Goal: Transaction & Acquisition: Purchase product/service

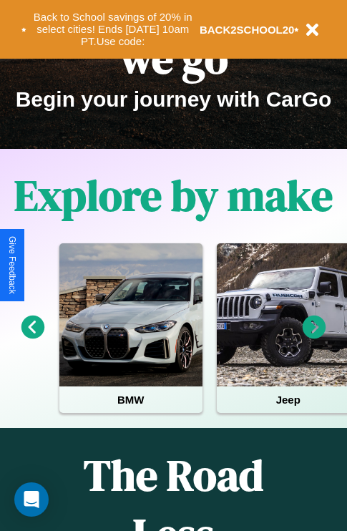
scroll to position [220, 0]
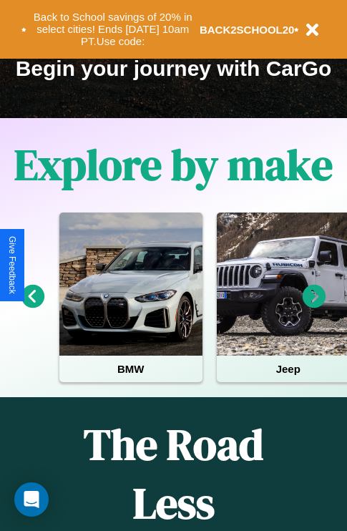
click at [314, 306] on icon at bounding box center [315, 297] width 24 height 24
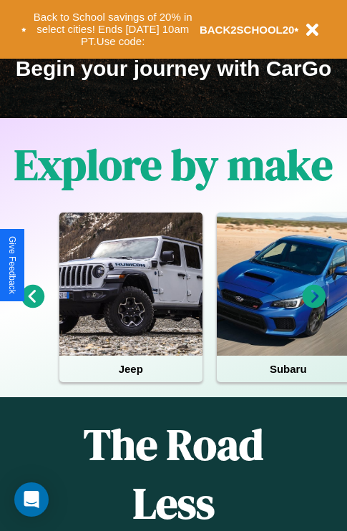
click at [314, 306] on icon at bounding box center [315, 297] width 24 height 24
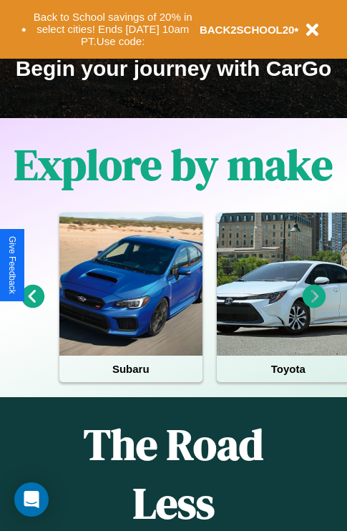
click at [314, 306] on icon at bounding box center [315, 297] width 24 height 24
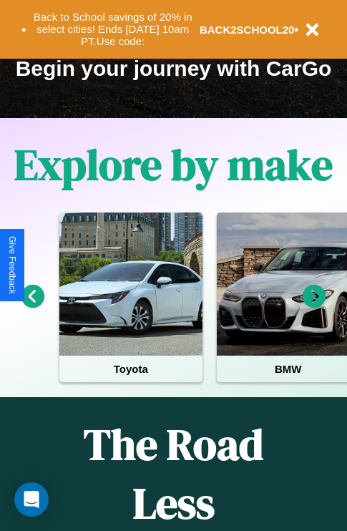
click at [314, 306] on icon at bounding box center [315, 297] width 24 height 24
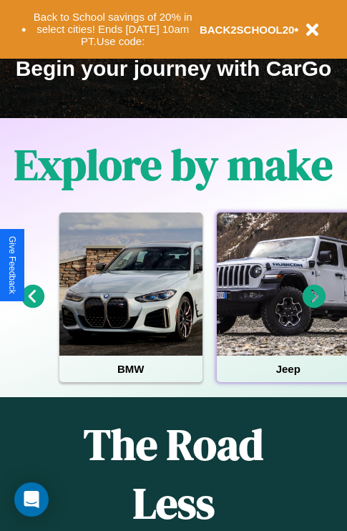
click at [287, 306] on div at bounding box center [288, 284] width 143 height 143
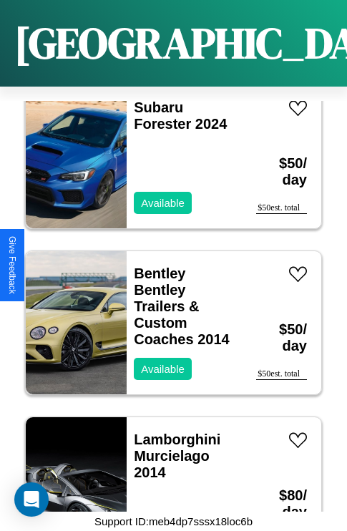
scroll to position [11512, 0]
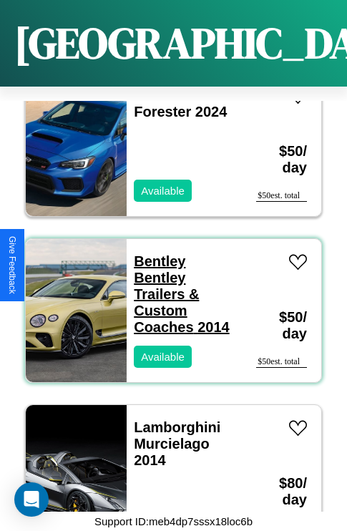
click at [155, 253] on link "Bentley Bentley Trailers & Custom Coaches 2014" at bounding box center [181, 294] width 95 height 82
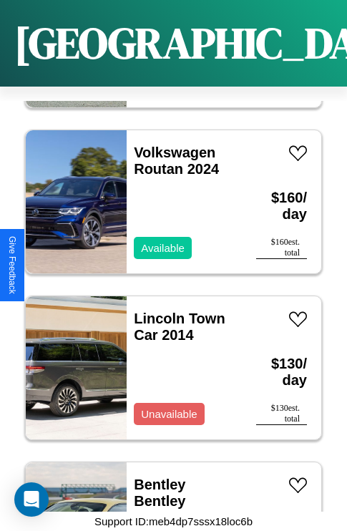
scroll to position [17490, 0]
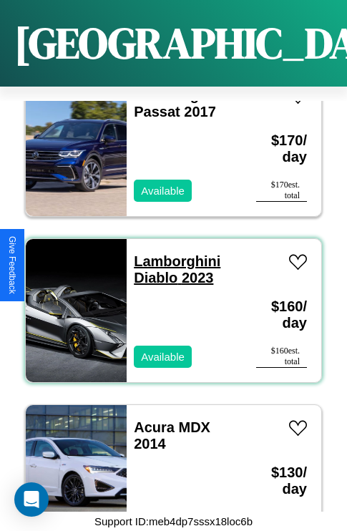
click at [172, 253] on link "Lamborghini Diablo 2023" at bounding box center [177, 269] width 87 height 32
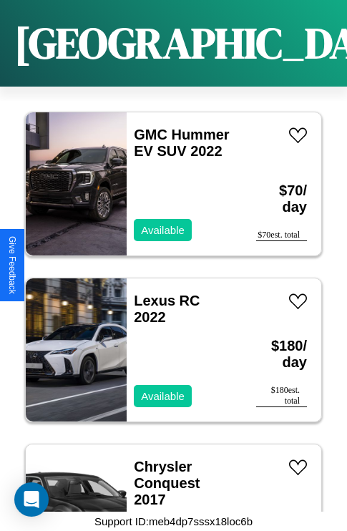
scroll to position [6198, 0]
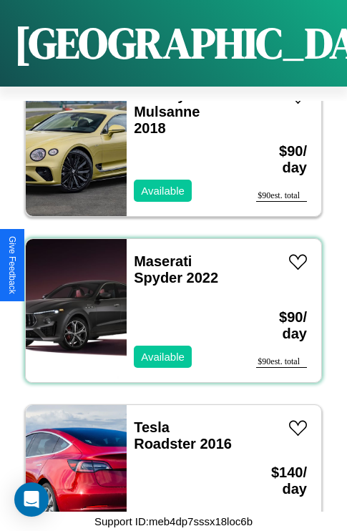
click at [168, 302] on div "Maserati Spyder 2022 Available" at bounding box center [184, 310] width 115 height 143
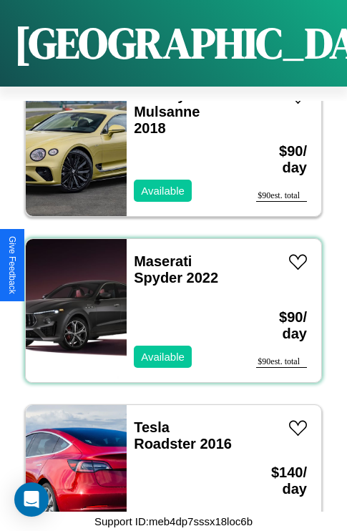
click at [168, 302] on div "Maserati Spyder 2022 Available" at bounding box center [184, 310] width 115 height 143
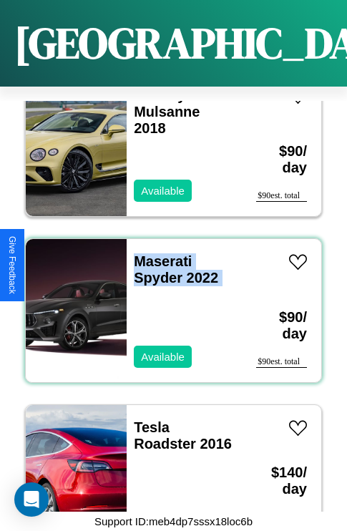
click at [168, 302] on div "Maserati Spyder 2022 Available" at bounding box center [184, 310] width 115 height 143
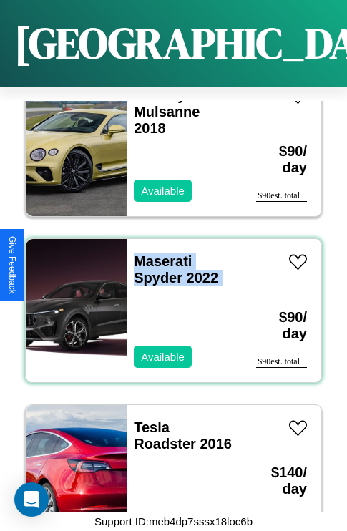
click at [168, 302] on div "Maserati Spyder 2022 Available" at bounding box center [184, 310] width 115 height 143
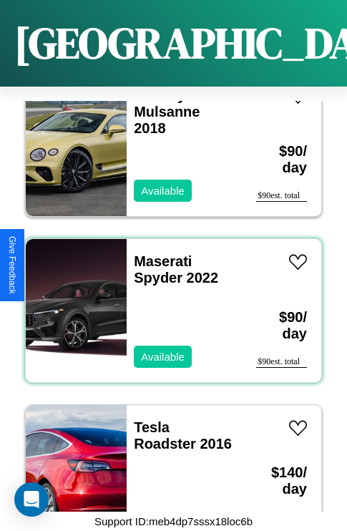
click at [168, 302] on div "Maserati Spyder 2022 Available" at bounding box center [184, 310] width 115 height 143
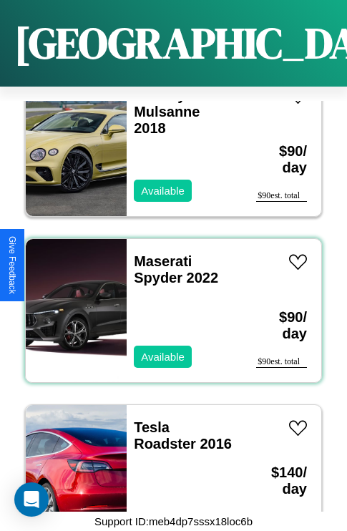
click at [168, 302] on div "Maserati Spyder 2022 Available" at bounding box center [184, 310] width 115 height 143
click at [158, 253] on link "Maserati Spyder 2022" at bounding box center [176, 269] width 84 height 32
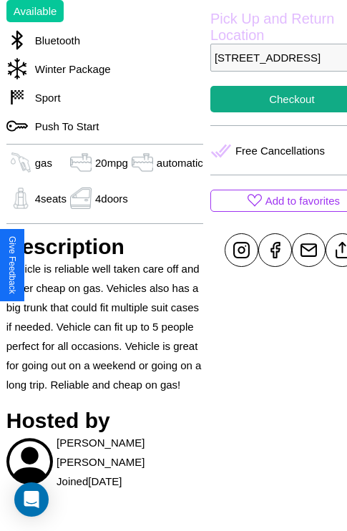
scroll to position [422, 46]
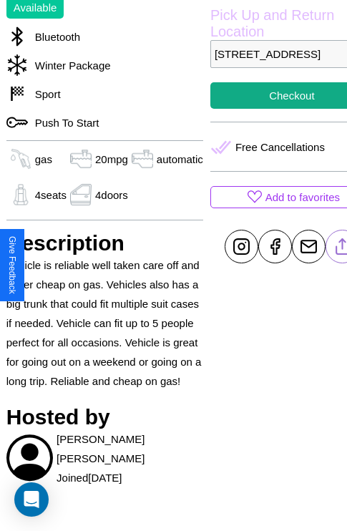
click at [342, 249] on line at bounding box center [342, 244] width 0 height 10
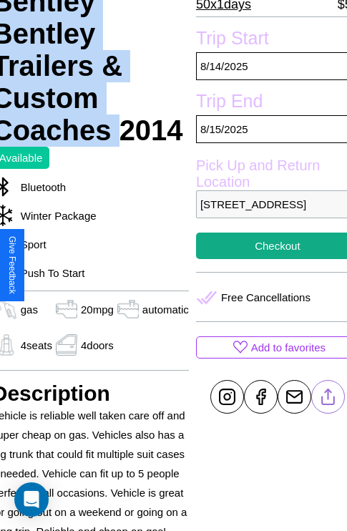
scroll to position [271, 60]
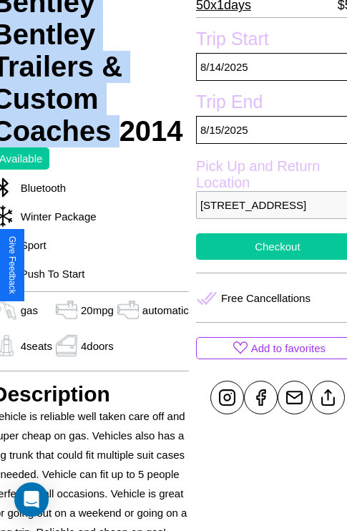
click at [266, 260] on button "Checkout" at bounding box center [277, 246] width 163 height 26
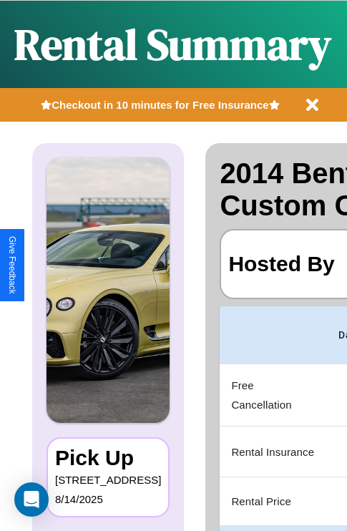
scroll to position [0, 271]
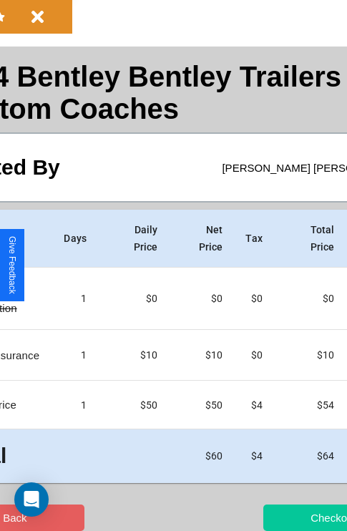
click at [277, 517] on button "Checkout" at bounding box center [333, 518] width 140 height 26
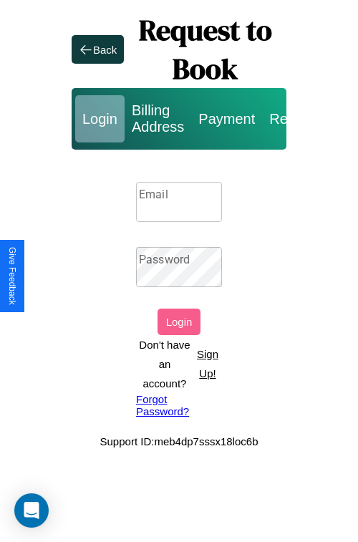
click at [179, 201] on input "Email" at bounding box center [179, 202] width 86 height 40
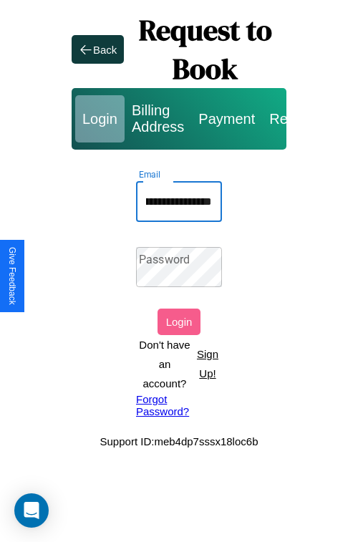
scroll to position [0, 98]
type input "**********"
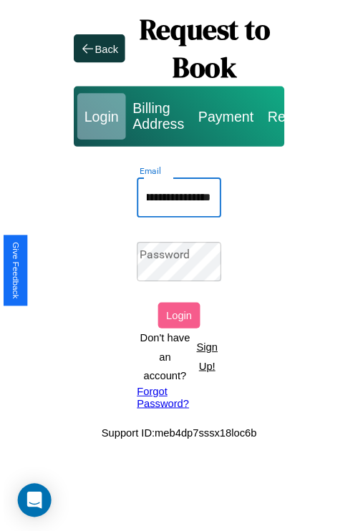
scroll to position [0, 0]
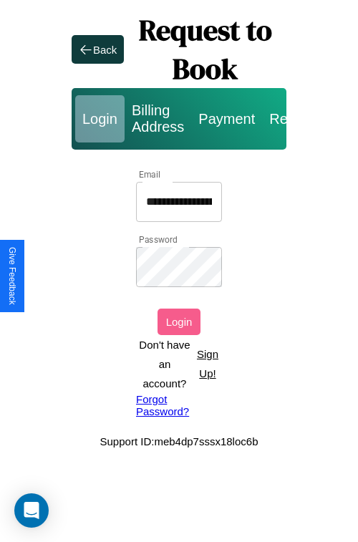
click at [179, 321] on button "Login" at bounding box center [178, 321] width 43 height 26
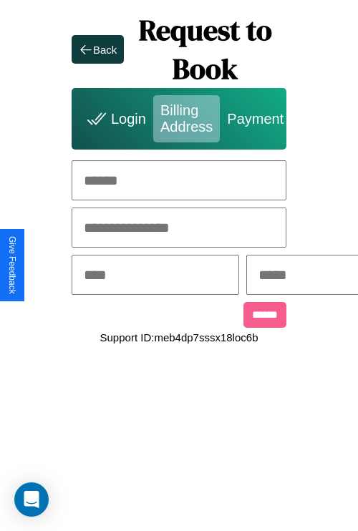
click at [179, 180] on input "text" at bounding box center [179, 180] width 215 height 40
type input "**********"
click at [178, 276] on input "text" at bounding box center [155, 275] width 167 height 40
type input "********"
click at [325, 276] on input "text" at bounding box center [329, 275] width 167 height 40
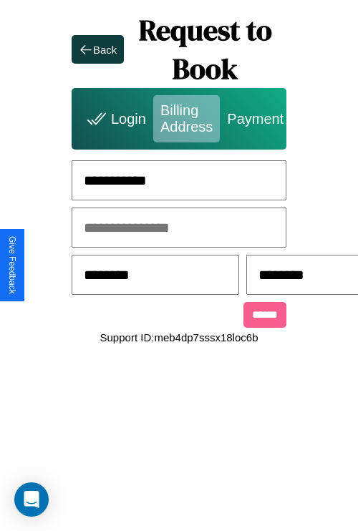
scroll to position [0, 370]
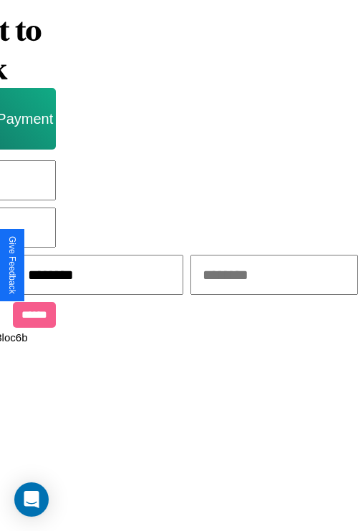
type input "********"
click at [251, 276] on input "text" at bounding box center [273, 275] width 167 height 40
type input "*****"
click at [21, 317] on input "******" at bounding box center [34, 315] width 43 height 26
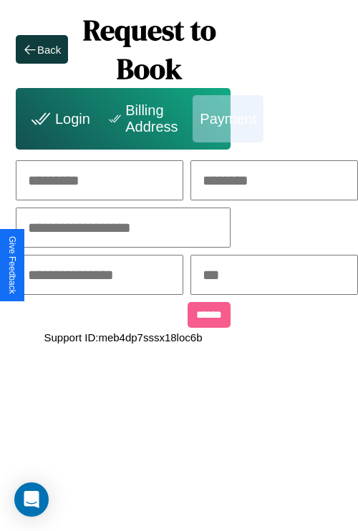
scroll to position [0, 149]
click at [68, 180] on input "text" at bounding box center [99, 180] width 167 height 40
type input "*******"
click at [278, 180] on input "text" at bounding box center [273, 180] width 167 height 40
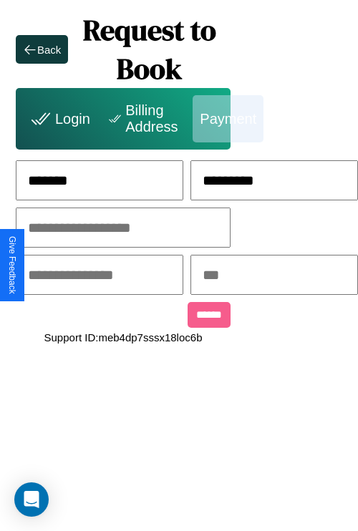
type input "*********"
click at [96, 228] on input "text" at bounding box center [123, 228] width 215 height 40
type input "**********"
click at [97, 276] on input "text" at bounding box center [99, 275] width 167 height 40
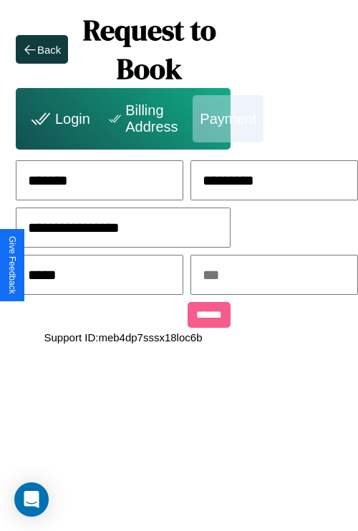
type input "*****"
click at [279, 276] on input "text" at bounding box center [273, 275] width 167 height 40
type input "***"
click at [188, 317] on input "******" at bounding box center [209, 315] width 43 height 26
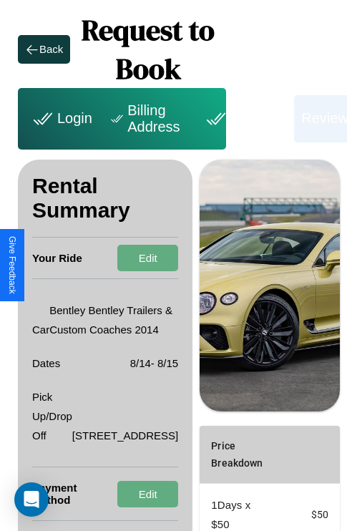
scroll to position [235, 52]
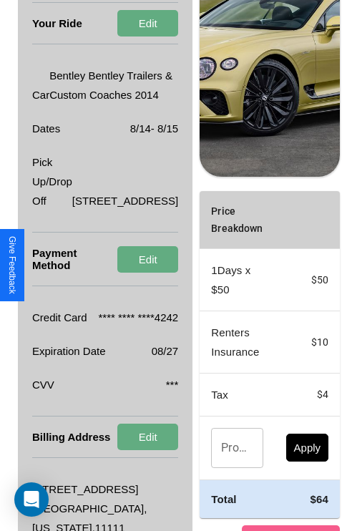
click at [211, 468] on input "Promo Code" at bounding box center [229, 448] width 36 height 40
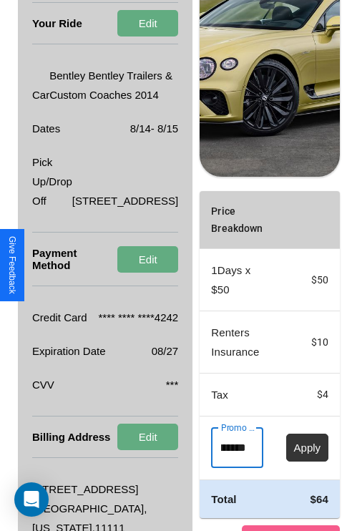
type input "**********"
click at [286, 462] on button "Apply" at bounding box center [307, 448] width 43 height 28
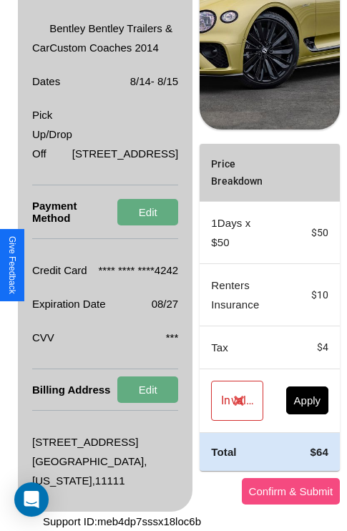
click at [249, 491] on button "Confirm & Submit" at bounding box center [291, 491] width 99 height 26
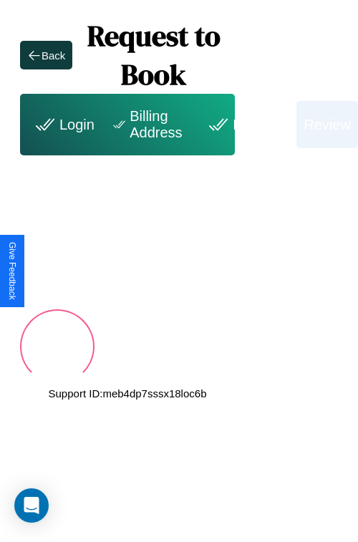
scroll to position [0, 49]
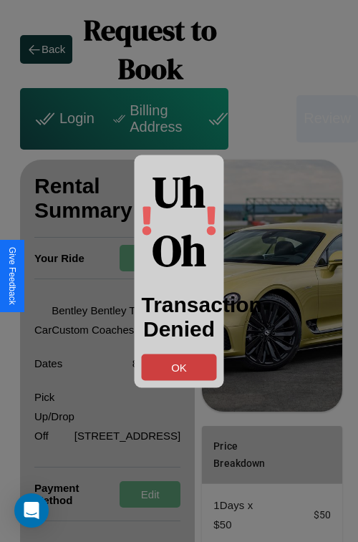
click at [179, 366] on button "OK" at bounding box center [179, 367] width 75 height 26
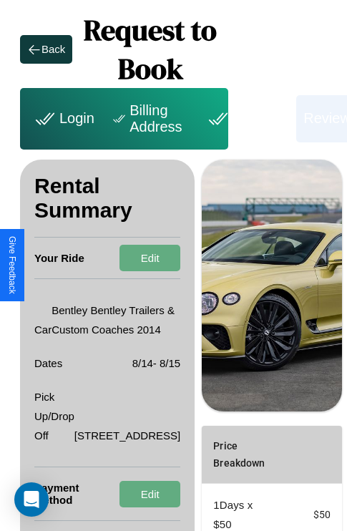
click at [246, 118] on div "Payment" at bounding box center [246, 118] width 99 height 47
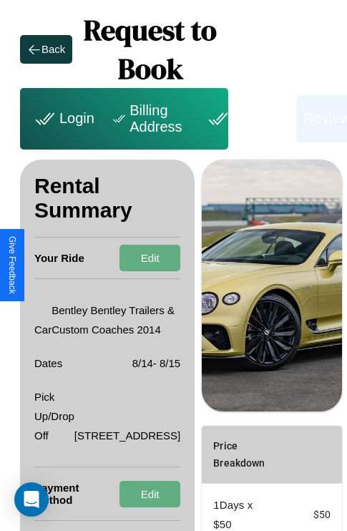
click at [246, 118] on div "Payment" at bounding box center [246, 118] width 99 height 47
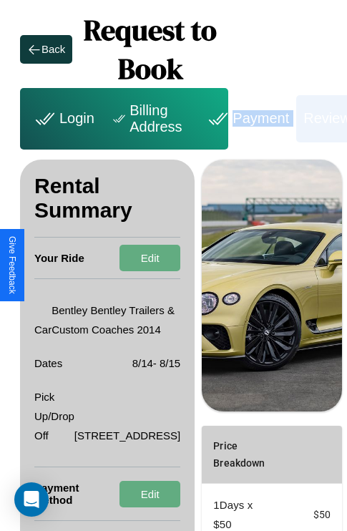
click at [246, 118] on div "Payment" at bounding box center [246, 118] width 99 height 47
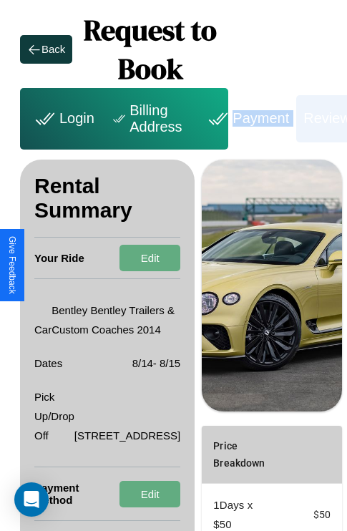
click at [246, 118] on div "Payment" at bounding box center [246, 118] width 99 height 47
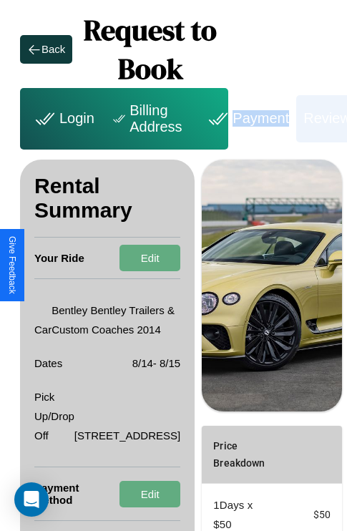
click at [246, 118] on div "Payment" at bounding box center [246, 118] width 99 height 47
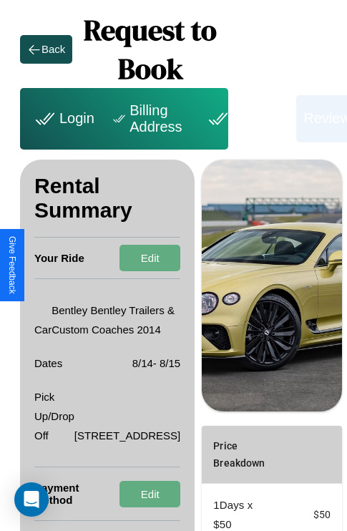
click at [46, 49] on div "Back" at bounding box center [54, 49] width 24 height 12
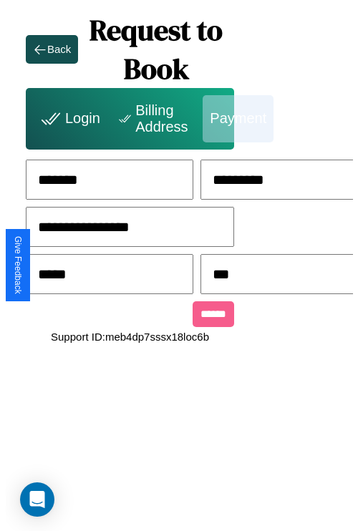
scroll to position [0, 60]
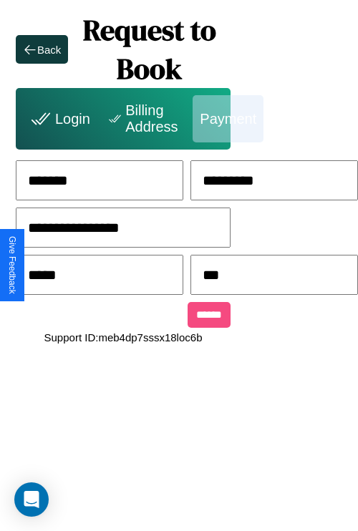
click at [205, 317] on input "******" at bounding box center [209, 315] width 43 height 26
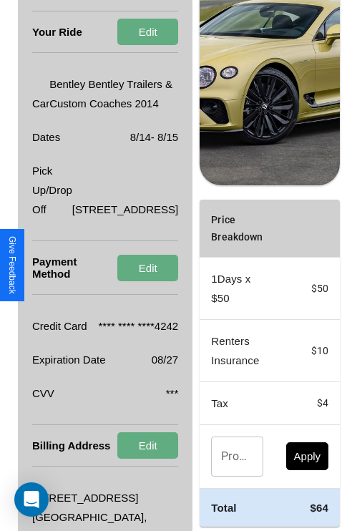
scroll to position [345, 52]
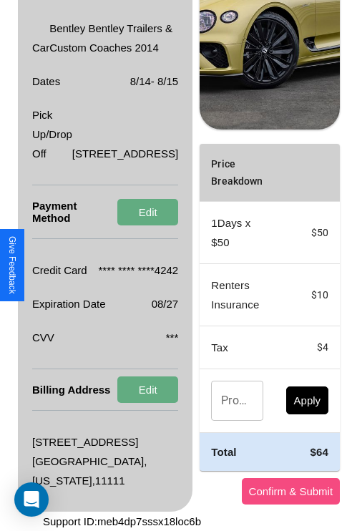
click at [249, 491] on button "Confirm & Submit" at bounding box center [291, 491] width 99 height 26
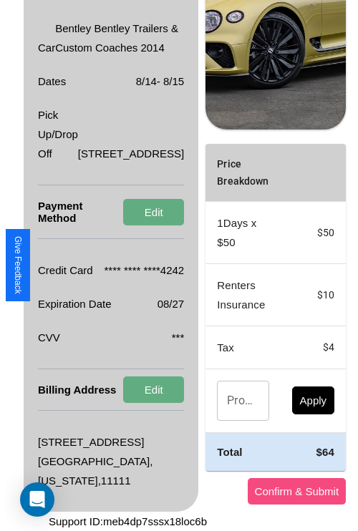
scroll to position [0, 52]
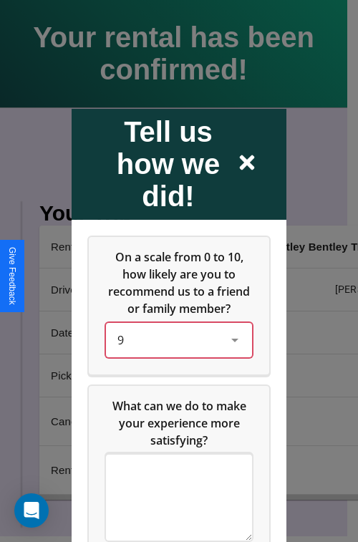
click at [175, 348] on div "9" at bounding box center [167, 339] width 100 height 17
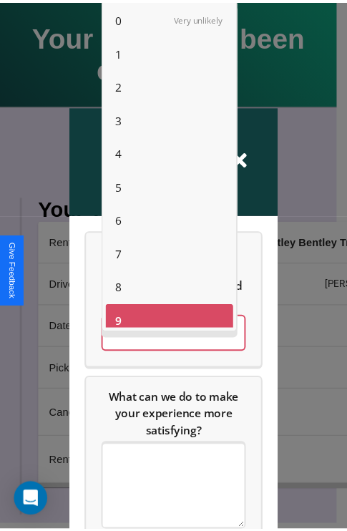
scroll to position [10, 0]
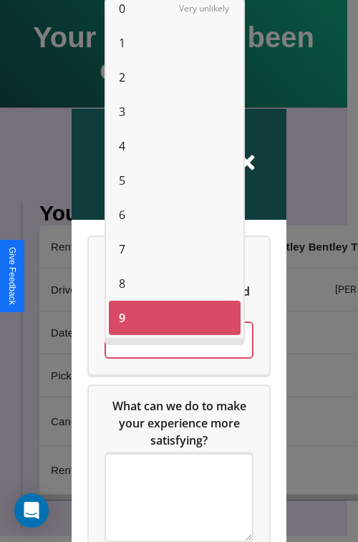
click at [122, 215] on span "6" at bounding box center [122, 214] width 6 height 17
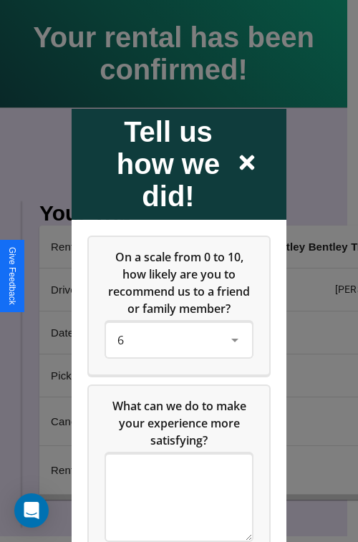
click at [247, 163] on icon at bounding box center [247, 162] width 15 height 15
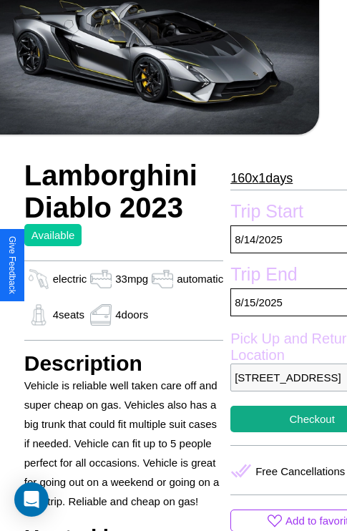
scroll to position [292, 69]
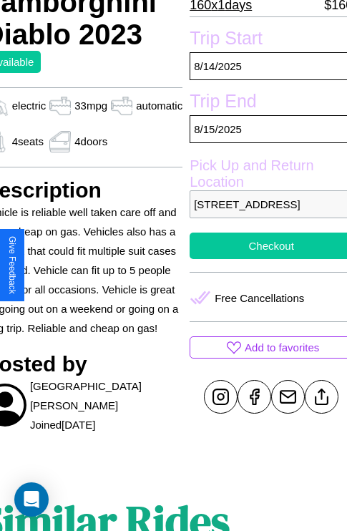
click at [265, 259] on button "Checkout" at bounding box center [271, 246] width 163 height 26
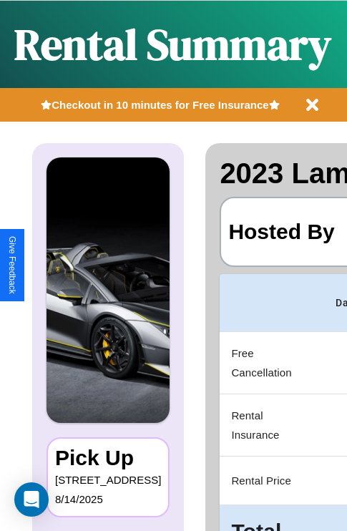
scroll to position [76, 0]
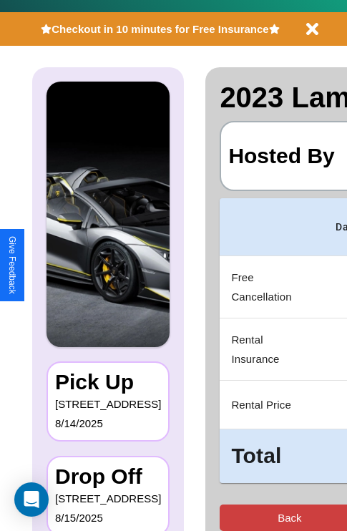
click at [233, 517] on button "Back" at bounding box center [290, 518] width 140 height 26
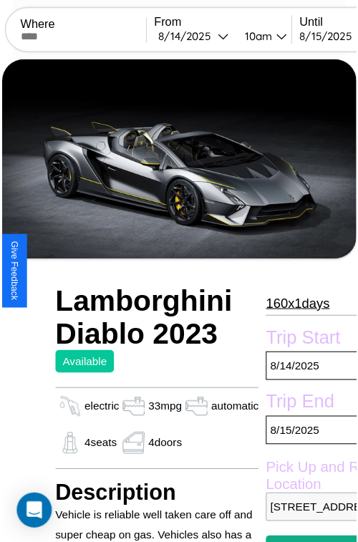
scroll to position [93, 69]
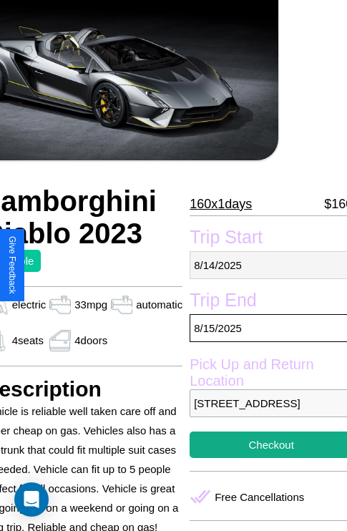
click at [265, 265] on p "8 / 14 / 2025" at bounding box center [271, 265] width 163 height 28
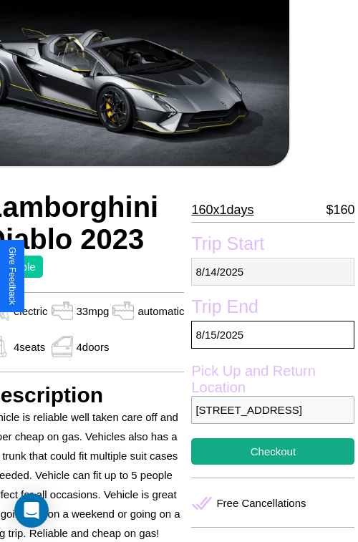
select select "*"
select select "****"
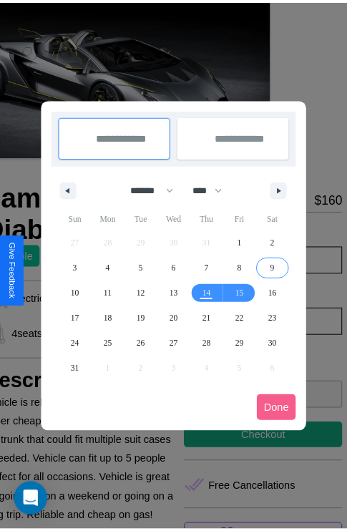
scroll to position [0, 69]
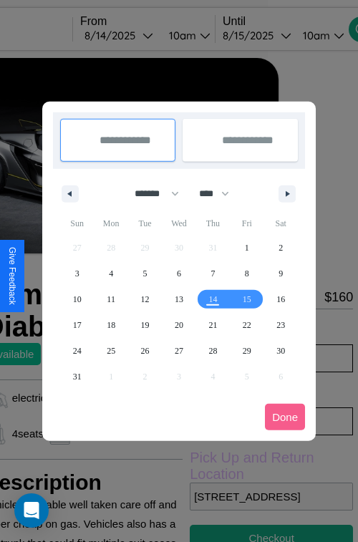
click at [138, 35] on div at bounding box center [179, 271] width 358 height 542
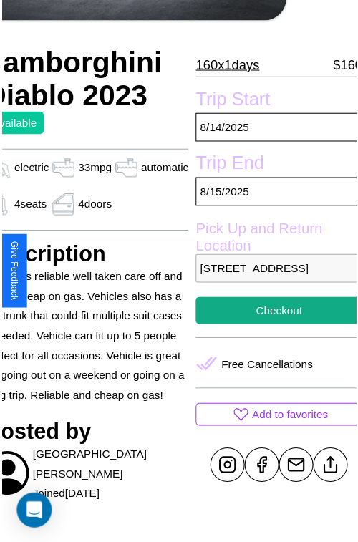
scroll to position [394, 69]
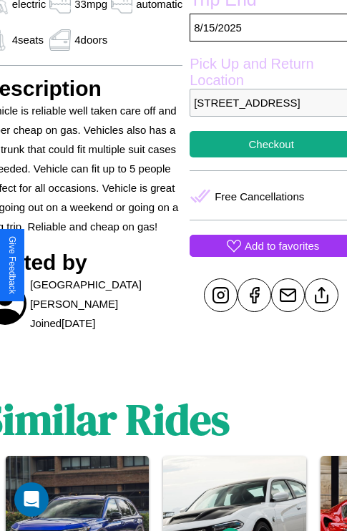
click at [265, 256] on p "Add to favorites" at bounding box center [282, 245] width 74 height 19
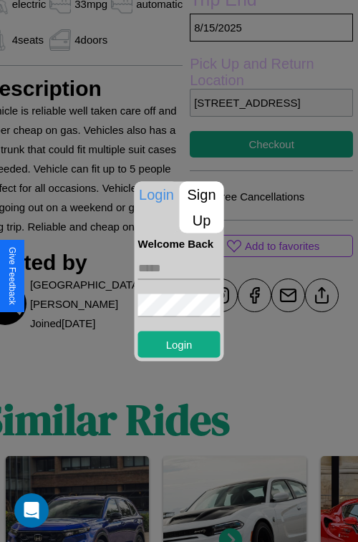
click at [201, 207] on p "Sign Up" at bounding box center [202, 207] width 44 height 52
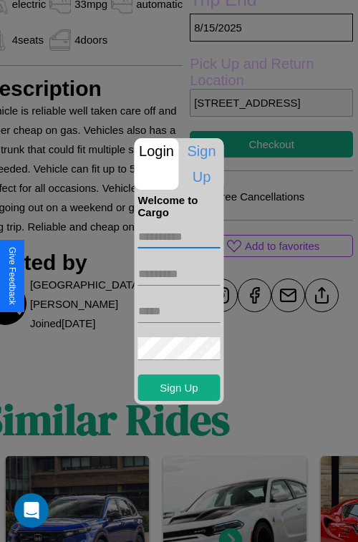
click at [179, 236] on input "text" at bounding box center [179, 236] width 82 height 23
type input "********"
click at [179, 273] on input "text" at bounding box center [179, 274] width 82 height 23
type input "*********"
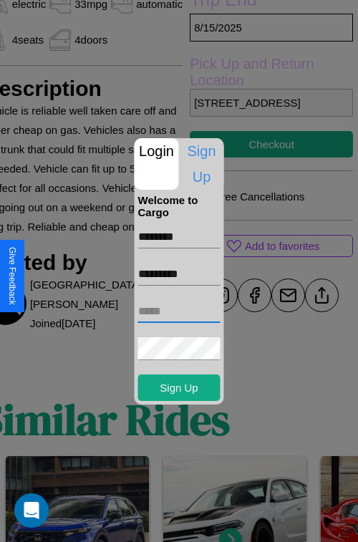
click at [179, 311] on input "text" at bounding box center [179, 311] width 82 height 23
type input "**********"
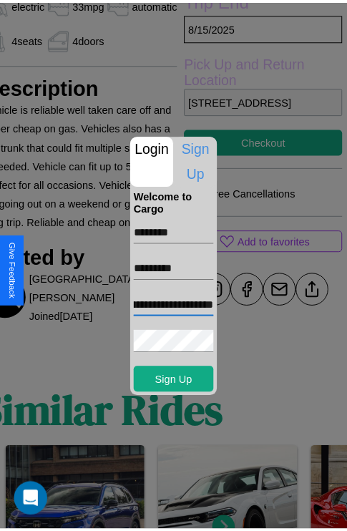
scroll to position [0, 0]
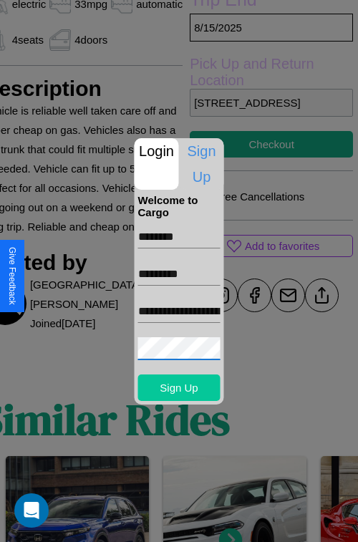
click at [179, 387] on button "Sign Up" at bounding box center [179, 387] width 82 height 26
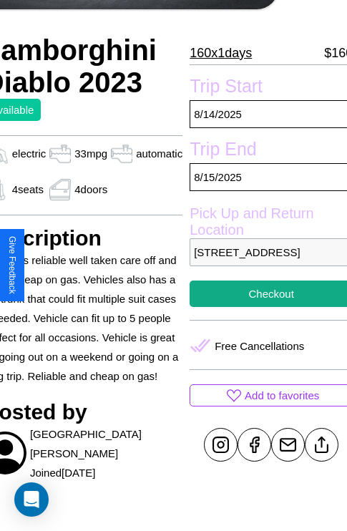
scroll to position [240, 69]
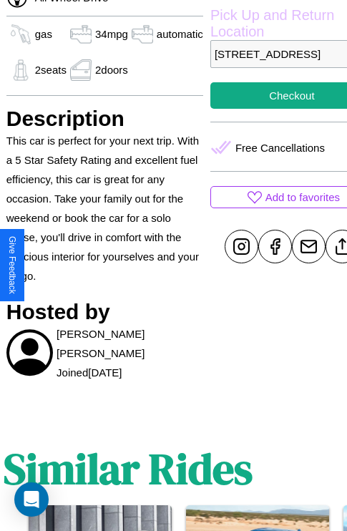
scroll to position [506, 46]
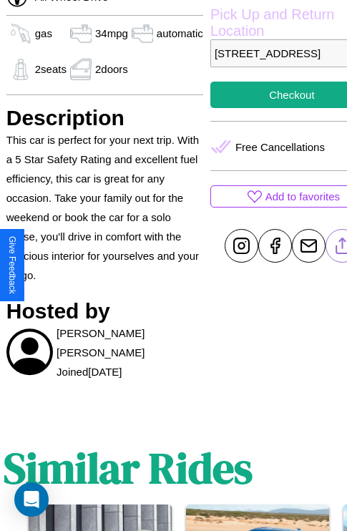
click at [342, 248] on line at bounding box center [342, 243] width 0 height 10
